Goal: Navigation & Orientation: Go to known website

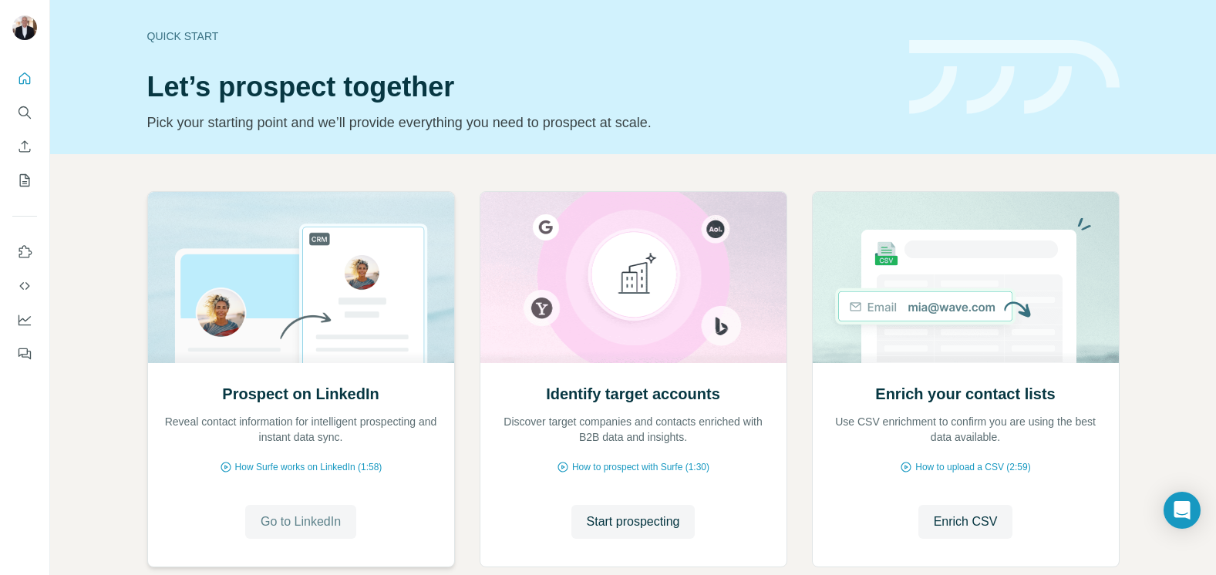
click at [309, 521] on span "Go to LinkedIn" at bounding box center [301, 522] width 80 height 19
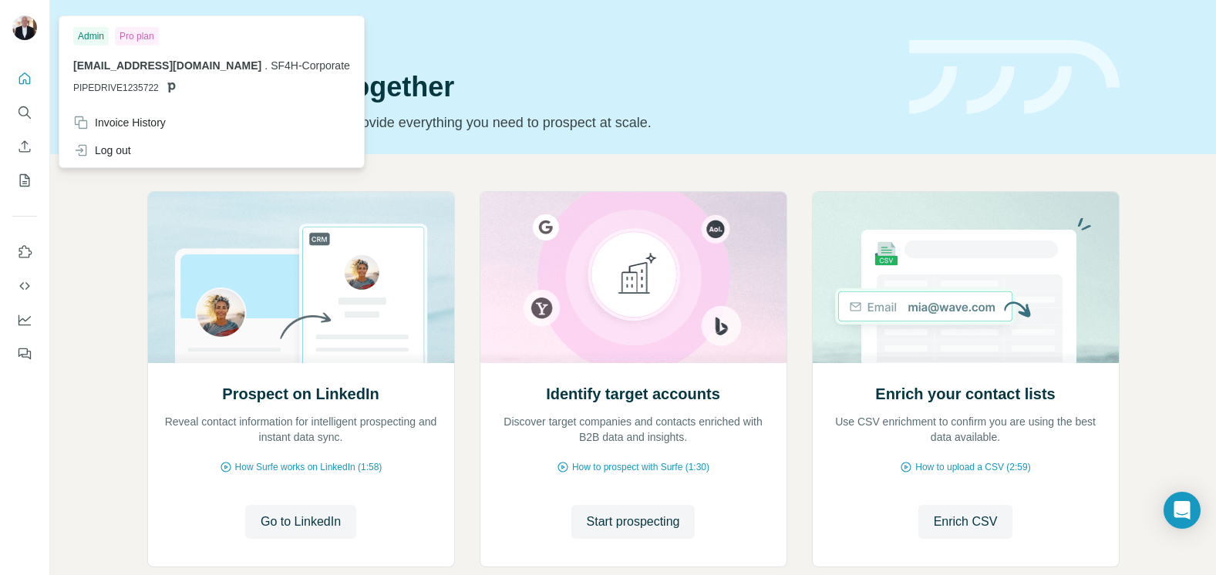
click at [25, 28] on img at bounding box center [24, 27] width 25 height 25
click at [133, 37] on div "Pro plan" at bounding box center [137, 36] width 44 height 19
click at [497, 77] on h1 "Let’s prospect together" at bounding box center [519, 87] width 744 height 31
